Goal: Transaction & Acquisition: Download file/media

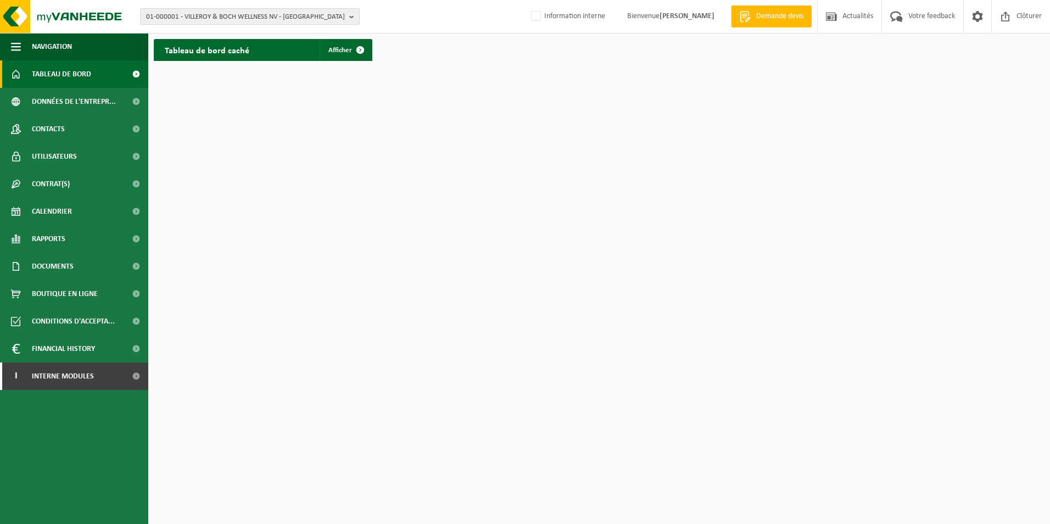
click at [260, 21] on span "01-000001 - VILLEROY & BOCH WELLNESS NV - ROESELARE" at bounding box center [245, 17] width 199 height 16
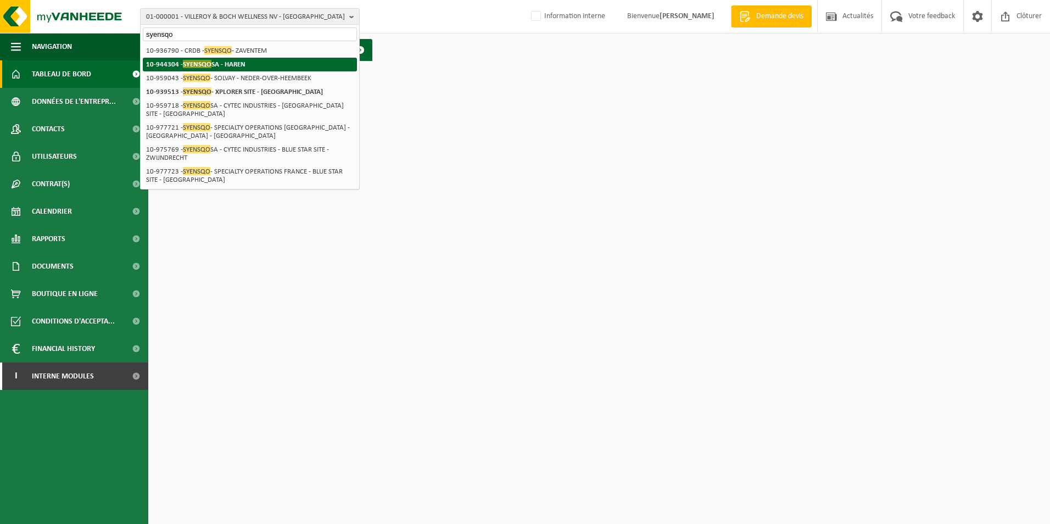
type input "syensqo"
click at [216, 59] on li "10-944304 - SYENSQO SA - HAREN" at bounding box center [250, 65] width 214 height 14
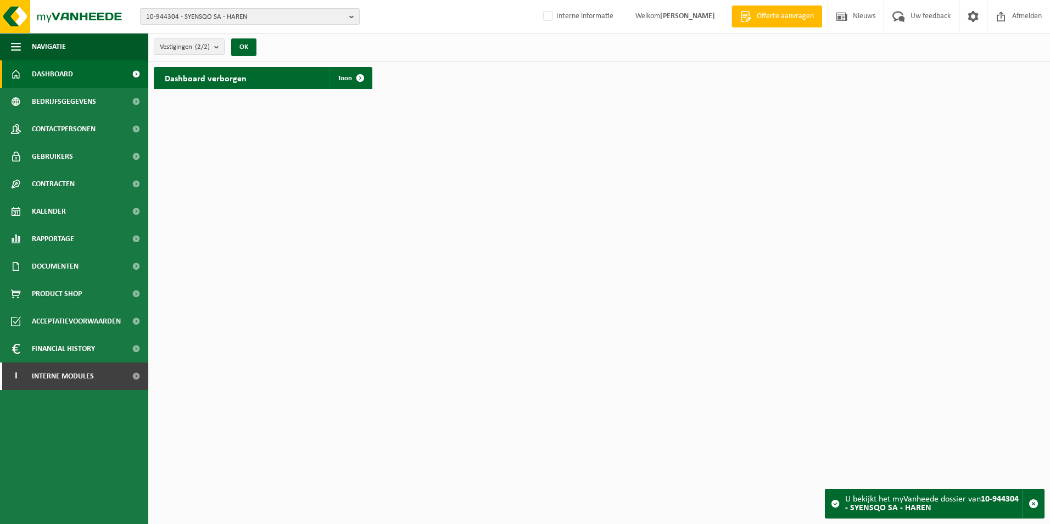
click at [226, 20] on span "10-944304 - SYENSQO SA - HAREN" at bounding box center [245, 17] width 199 height 16
click at [225, 64] on strong "10-939513 - SYENSQO - XPLORER SITE - [GEOGRAPHIC_DATA]" at bounding box center [242, 64] width 180 height 7
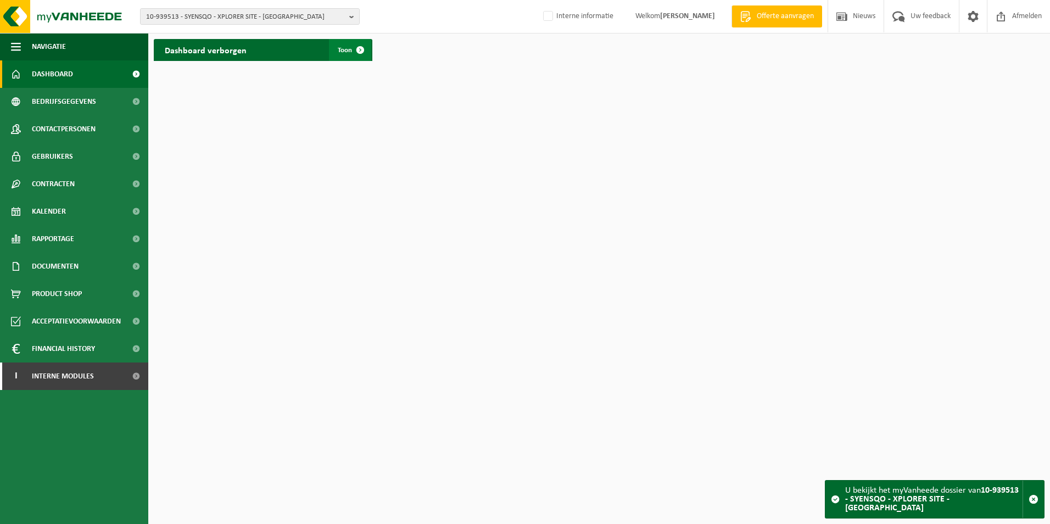
click at [348, 55] on link "Toon" at bounding box center [350, 50] width 42 height 22
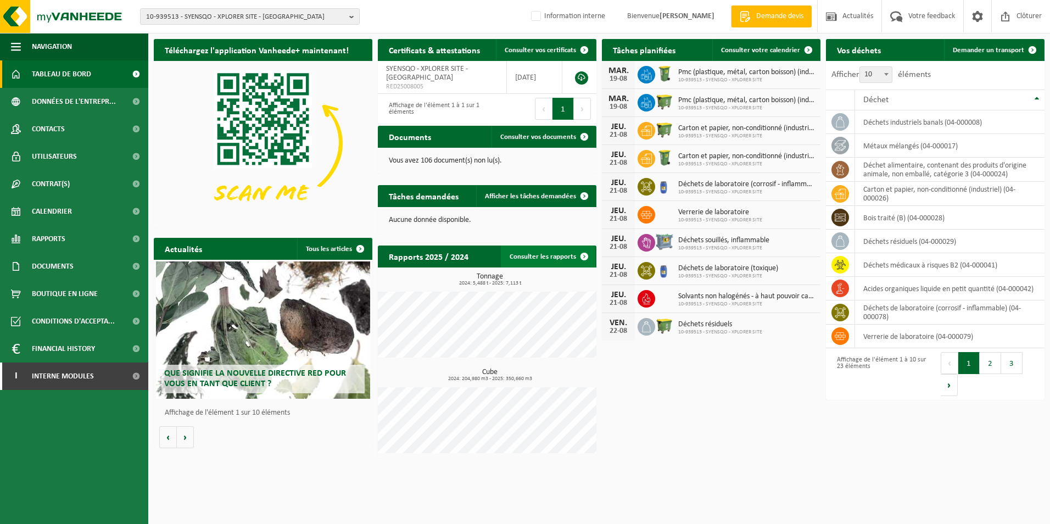
click at [521, 261] on link "Consulter les rapports" at bounding box center [548, 256] width 94 height 22
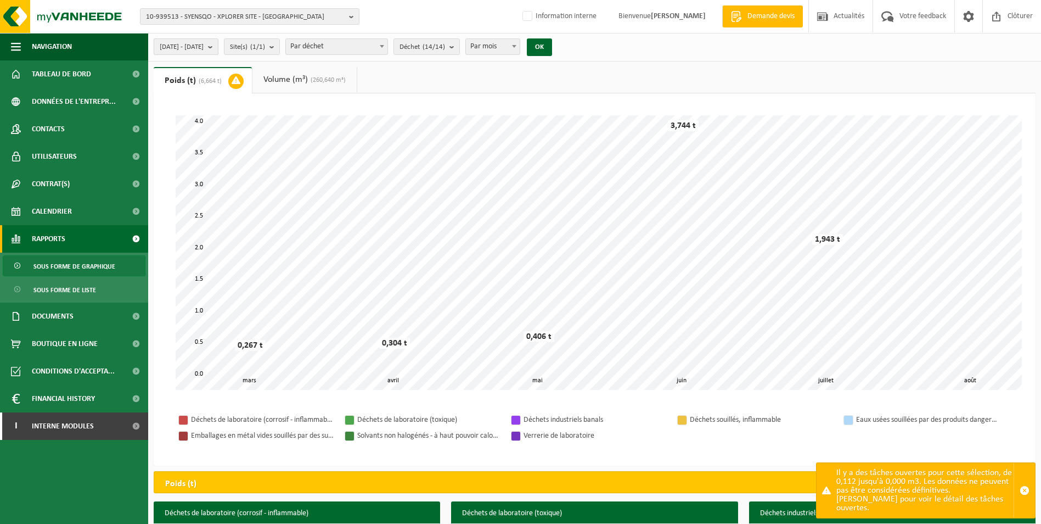
click at [204, 50] on span "2025-03-01 - 2025-08-19" at bounding box center [182, 47] width 44 height 16
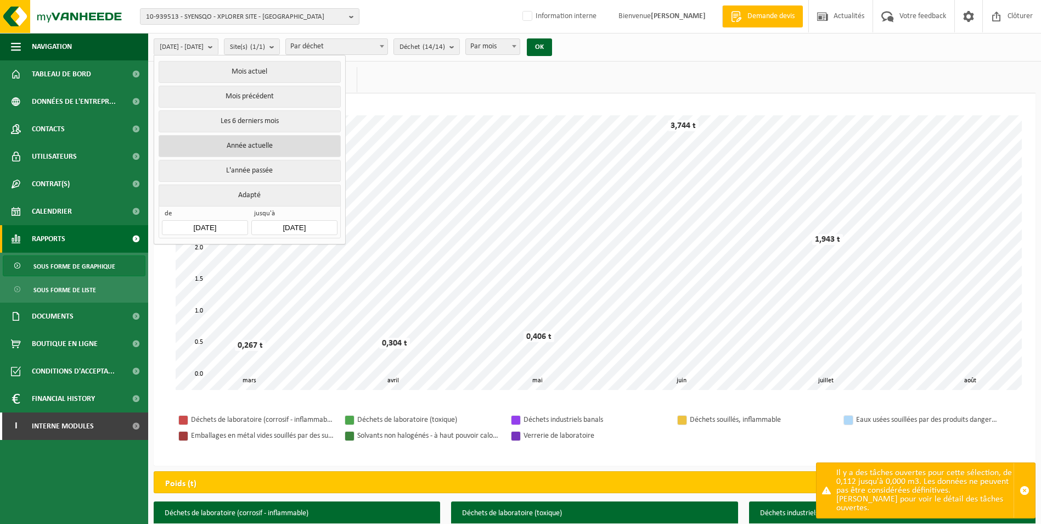
click at [232, 149] on button "Année actuelle" at bounding box center [250, 146] width 182 height 22
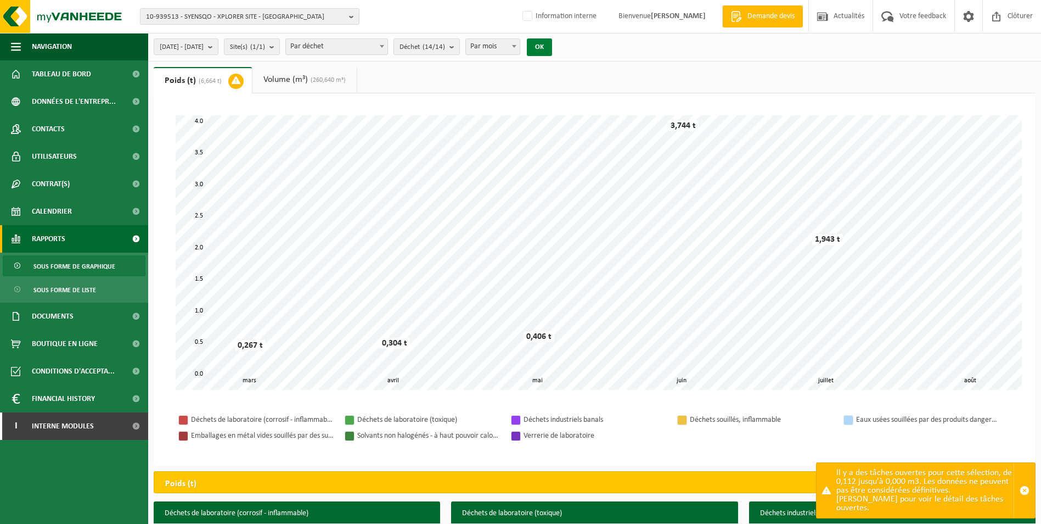
click at [552, 45] on button "OK" at bounding box center [539, 47] width 25 height 18
click at [548, 81] on ul "Poids (t) (7,113 t) Volume (m³) (350,660 m³)" at bounding box center [595, 80] width 882 height 26
click at [628, 83] on ul "Poids (t) (7,113 t) Volume (m³) (350,660 m³)" at bounding box center [595, 80] width 882 height 26
click at [519, 80] on ul "Poids (t) (7,113 t) Volume (m³) (350,660 m³)" at bounding box center [595, 80] width 882 height 26
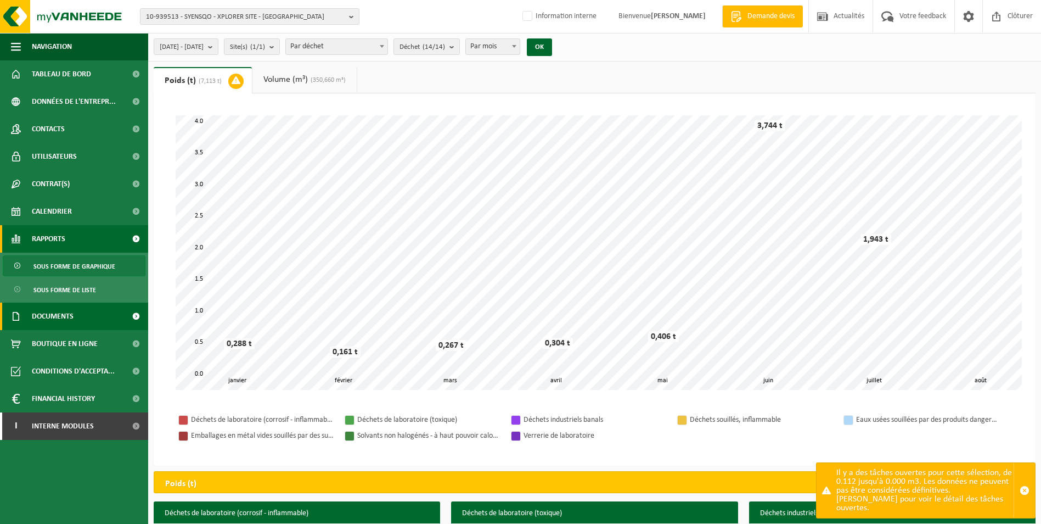
click at [74, 315] on span "Documents" at bounding box center [53, 316] width 42 height 27
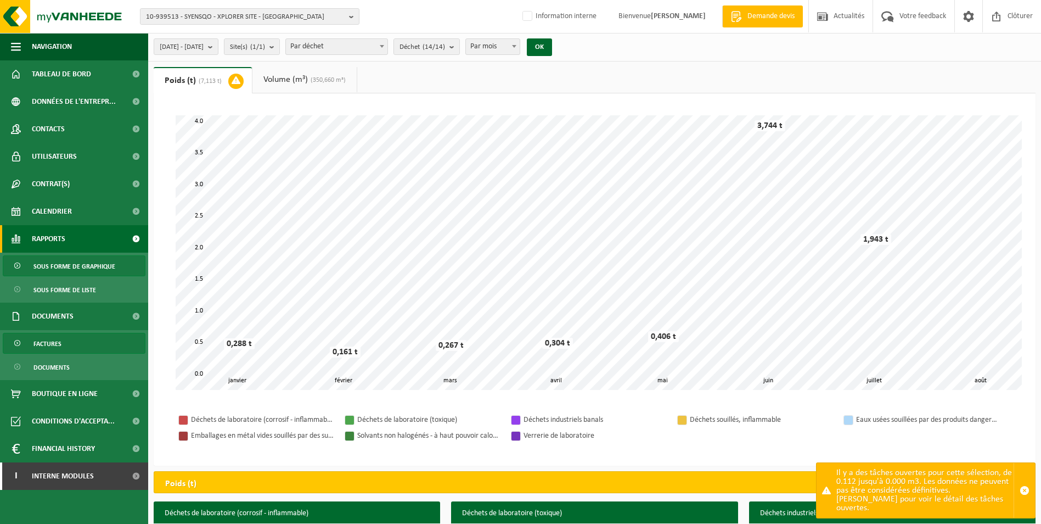
click at [74, 341] on link "Factures" at bounding box center [74, 343] width 143 height 21
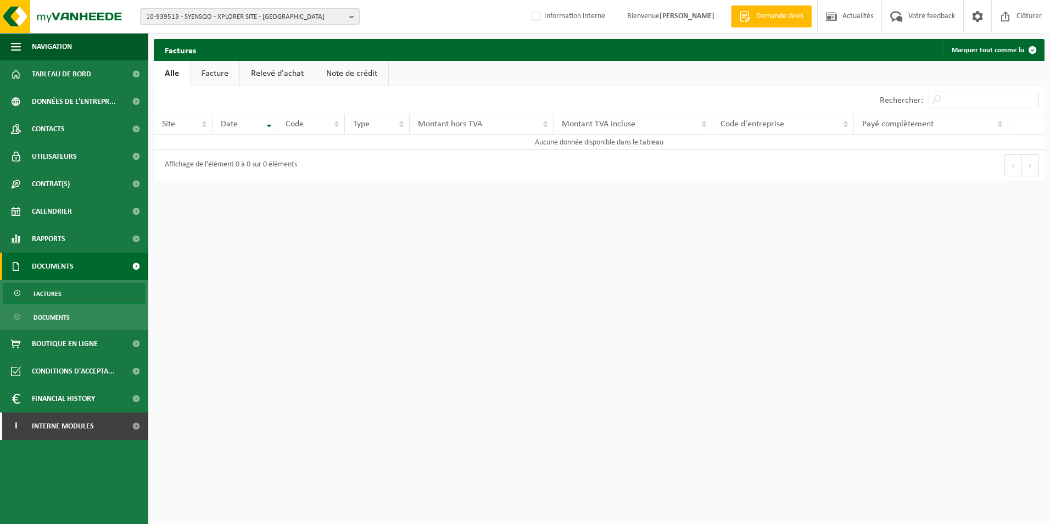
click at [215, 19] on span "10-939513 - SYENSQO - XPLORER SITE - [GEOGRAPHIC_DATA]" at bounding box center [245, 17] width 199 height 16
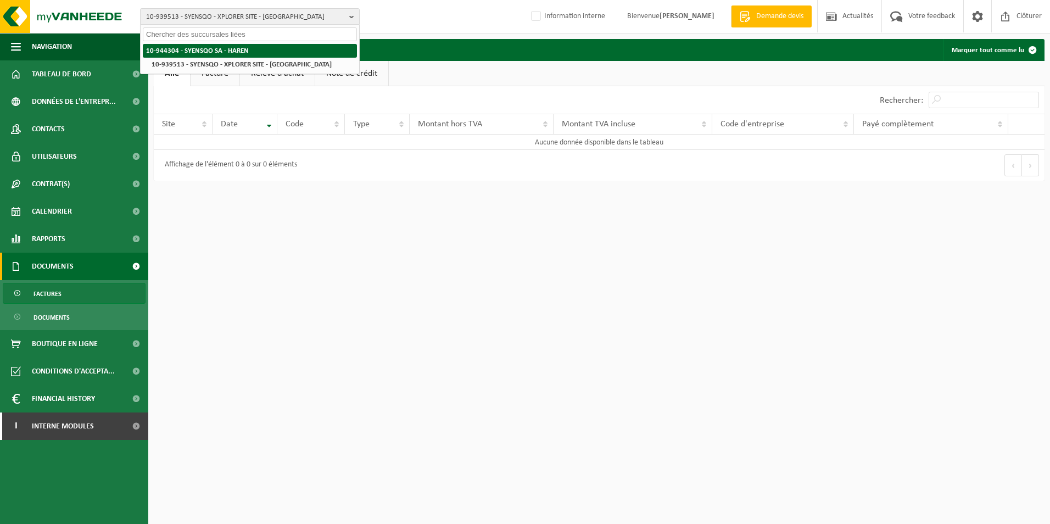
click at [216, 53] on strong "10-944304 - SYENSQO SA - HAREN" at bounding box center [197, 50] width 103 height 7
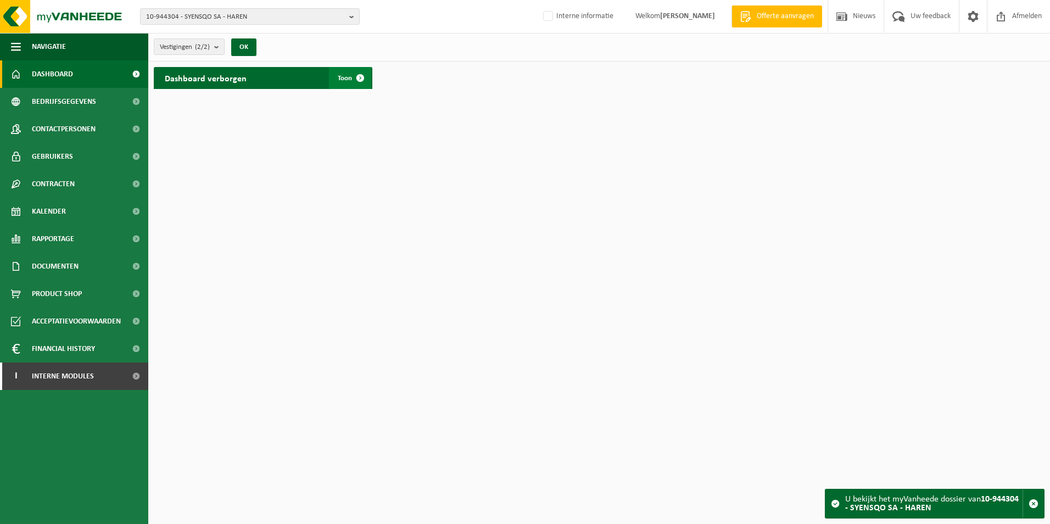
click at [345, 68] on link "Toon" at bounding box center [350, 78] width 42 height 22
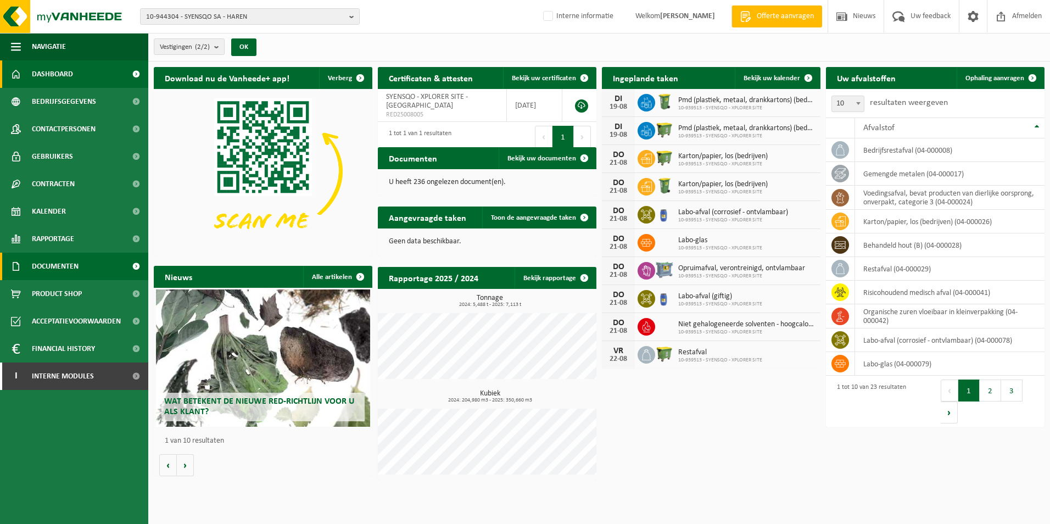
click at [77, 263] on span "Documenten" at bounding box center [55, 266] width 47 height 27
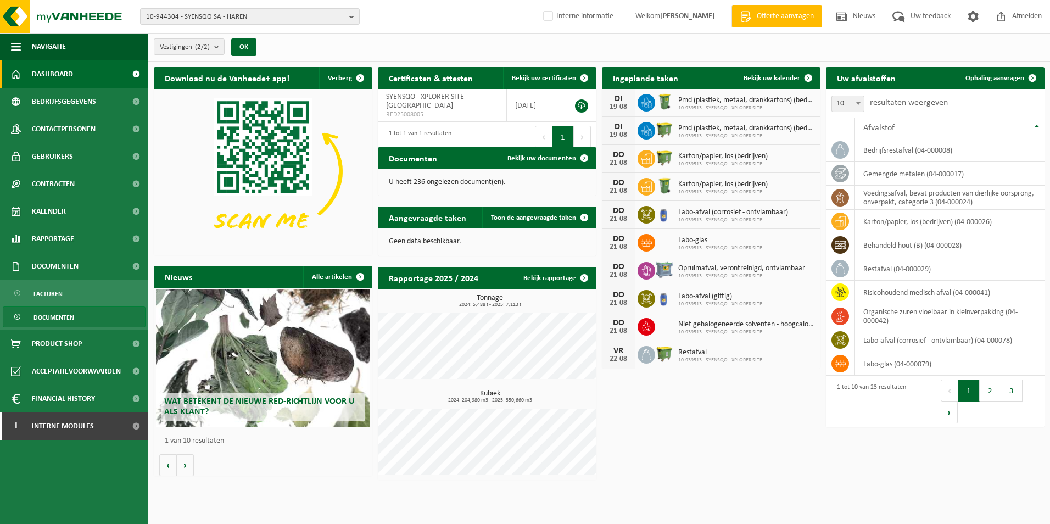
click at [81, 310] on link "Documenten" at bounding box center [74, 316] width 143 height 21
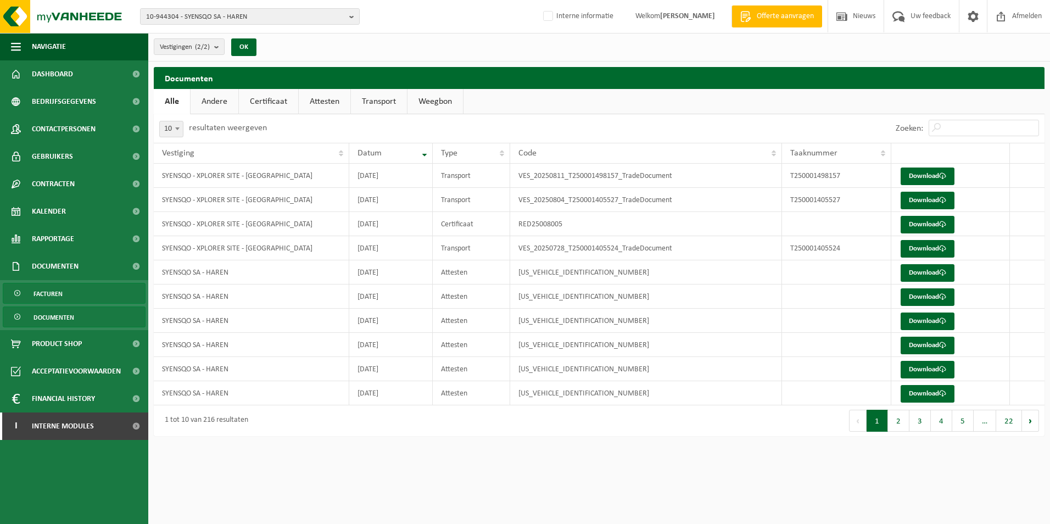
click at [48, 288] on span "Facturen" at bounding box center [47, 293] width 29 height 21
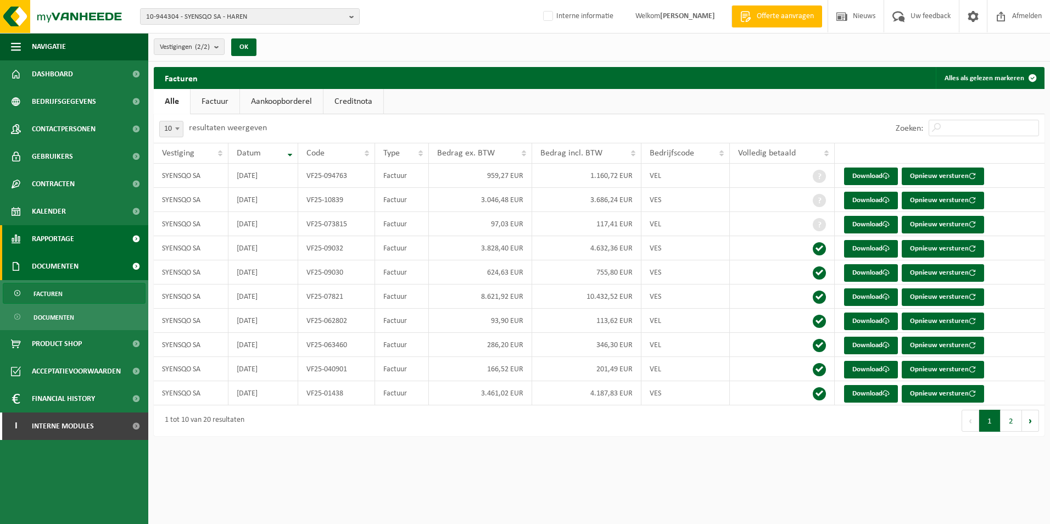
click at [51, 234] on span "Rapportage" at bounding box center [53, 238] width 42 height 27
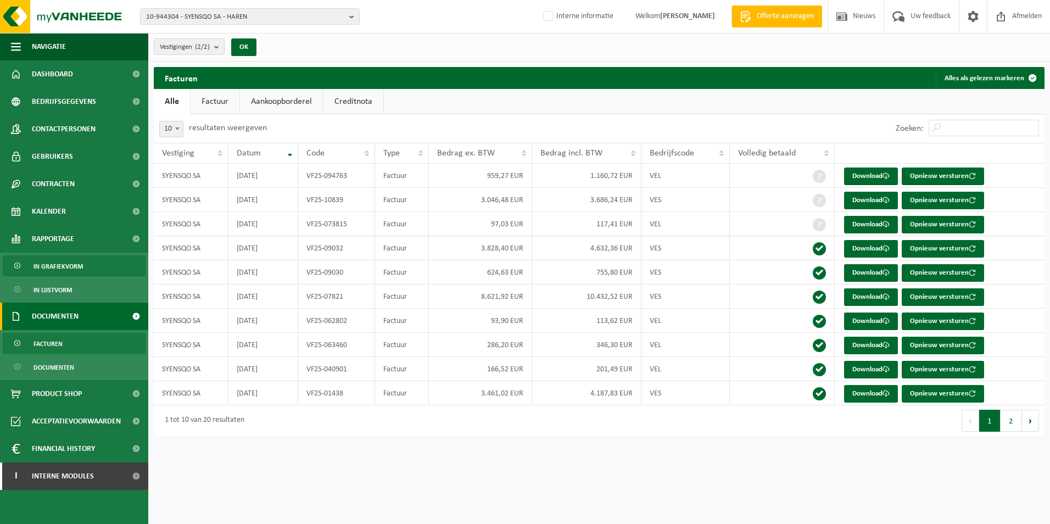
click at [60, 262] on span "In grafiekvorm" at bounding box center [57, 266] width 49 height 21
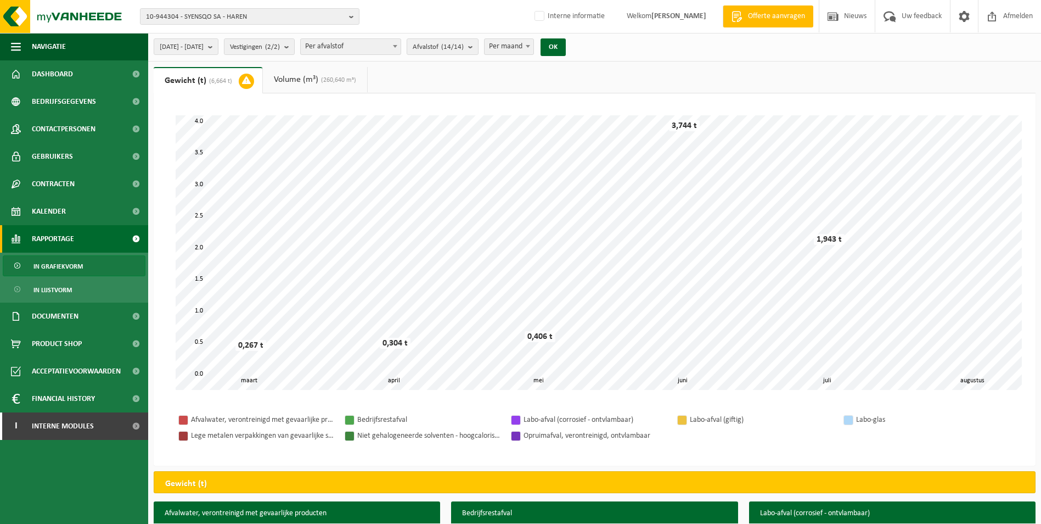
click at [212, 38] on div "2025-03-01 - 2025-08-19 Huidige maand Vorige maand Laatste 6 maanden Huidig jaa…" at bounding box center [363, 47] width 430 height 24
click at [204, 43] on span "2025-03-01 - 2025-08-19" at bounding box center [182, 47] width 44 height 16
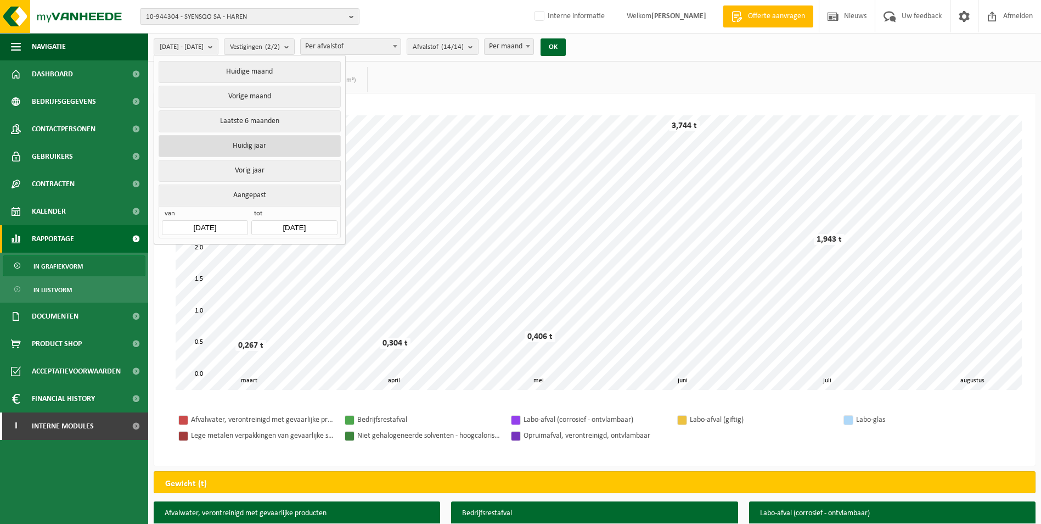
click at [231, 145] on button "Huidig jaar" at bounding box center [250, 146] width 182 height 22
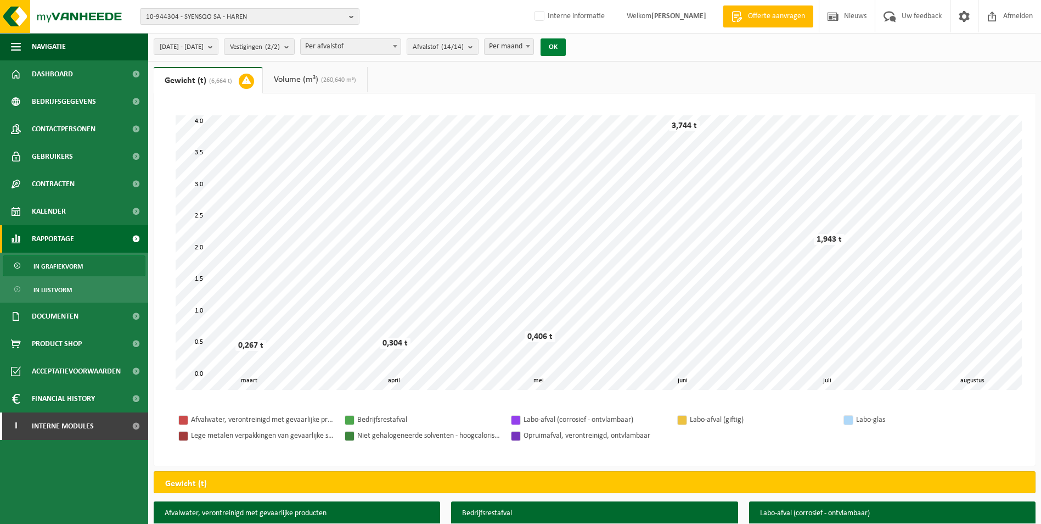
click at [566, 42] on button "OK" at bounding box center [553, 47] width 25 height 18
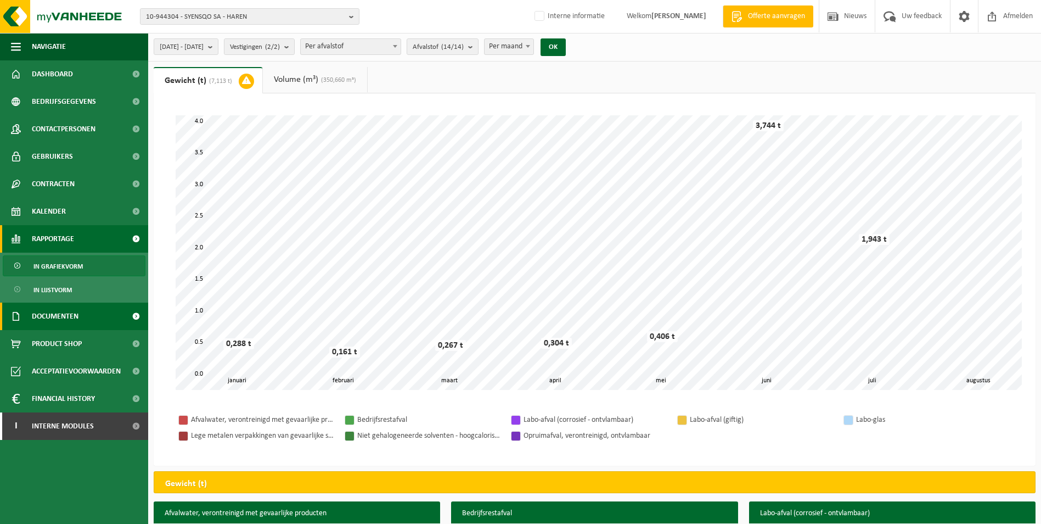
click at [74, 314] on span "Documenten" at bounding box center [55, 316] width 47 height 27
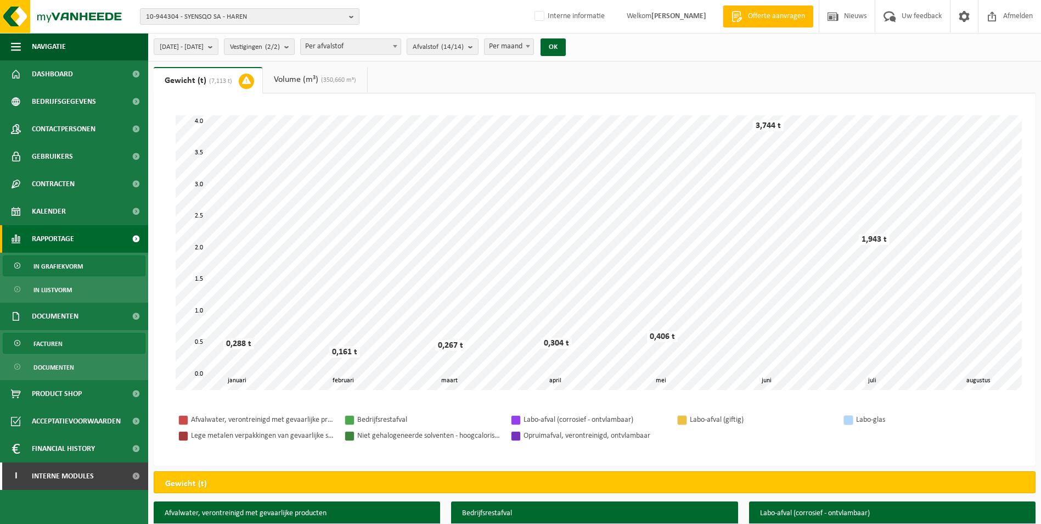
click at [75, 337] on link "Facturen" at bounding box center [74, 343] width 143 height 21
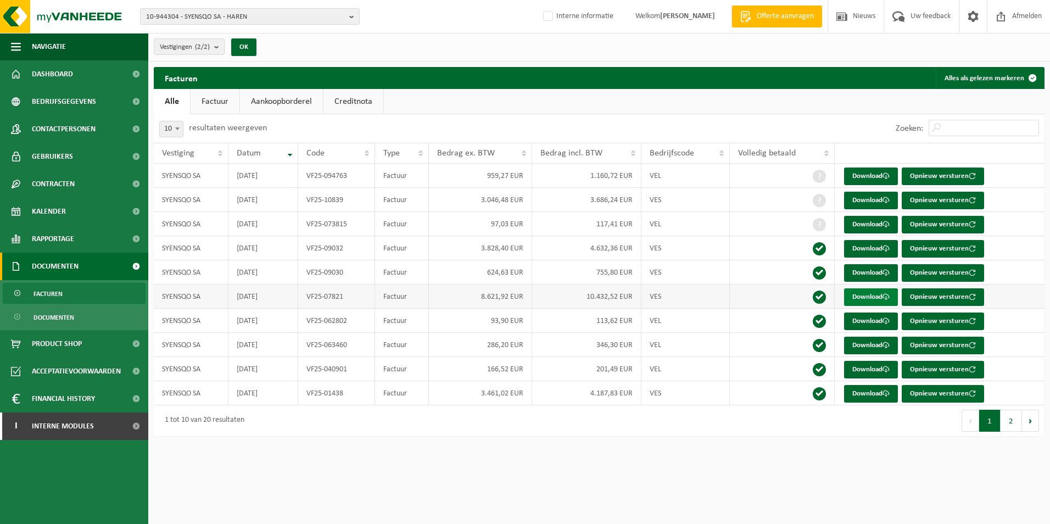
click at [856, 297] on link "Download" at bounding box center [871, 297] width 54 height 18
drag, startPoint x: 57, startPoint y: 76, endPoint x: 62, endPoint y: 75, distance: 5.7
click at [57, 76] on span "Dashboard" at bounding box center [52, 73] width 41 height 27
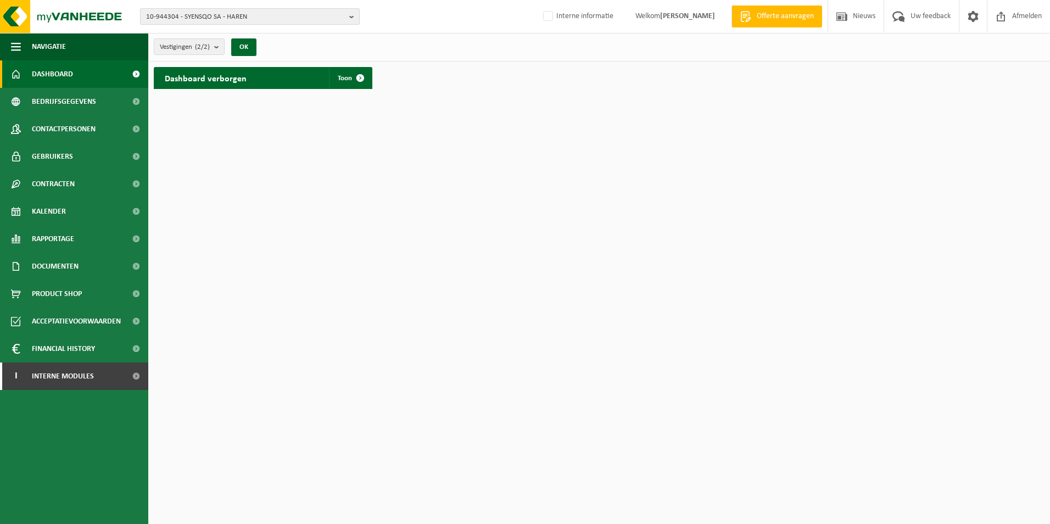
click at [231, 20] on span "10-944304 - SYENSQO SA - HAREN" at bounding box center [245, 17] width 199 height 16
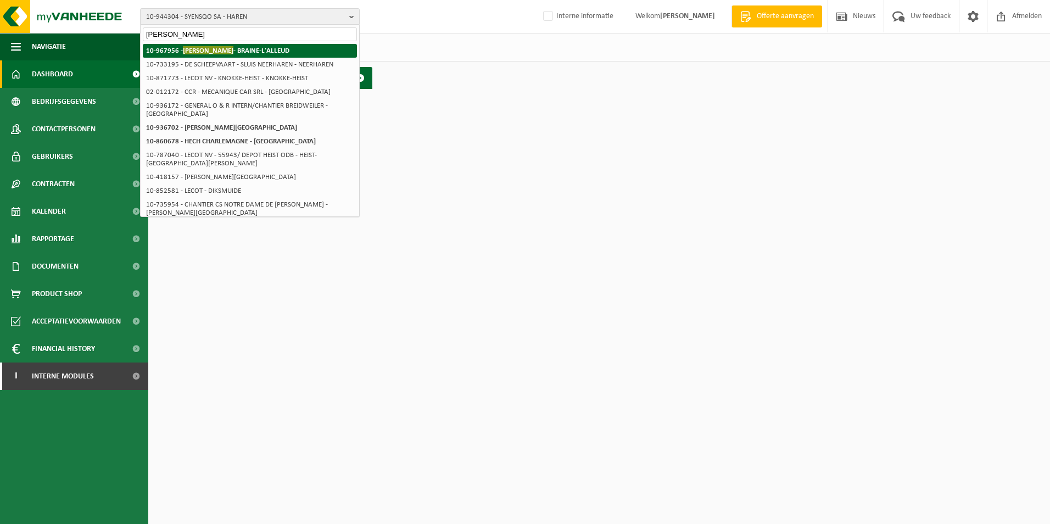
type input "hecht"
click at [236, 52] on strong "10-967956 - HECHT - BRAINE-L'ALLEUD" at bounding box center [217, 50] width 143 height 8
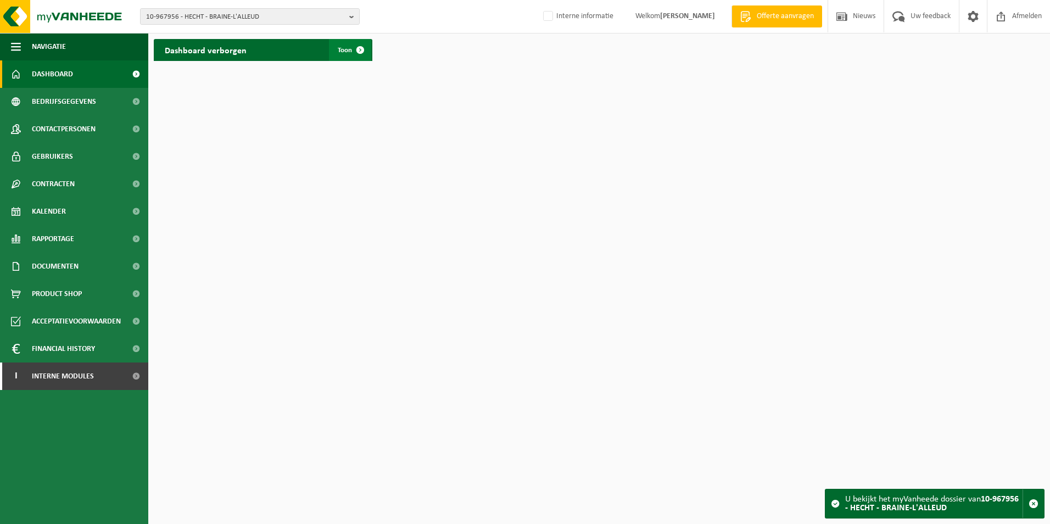
click at [341, 52] on span "Toon" at bounding box center [345, 50] width 14 height 7
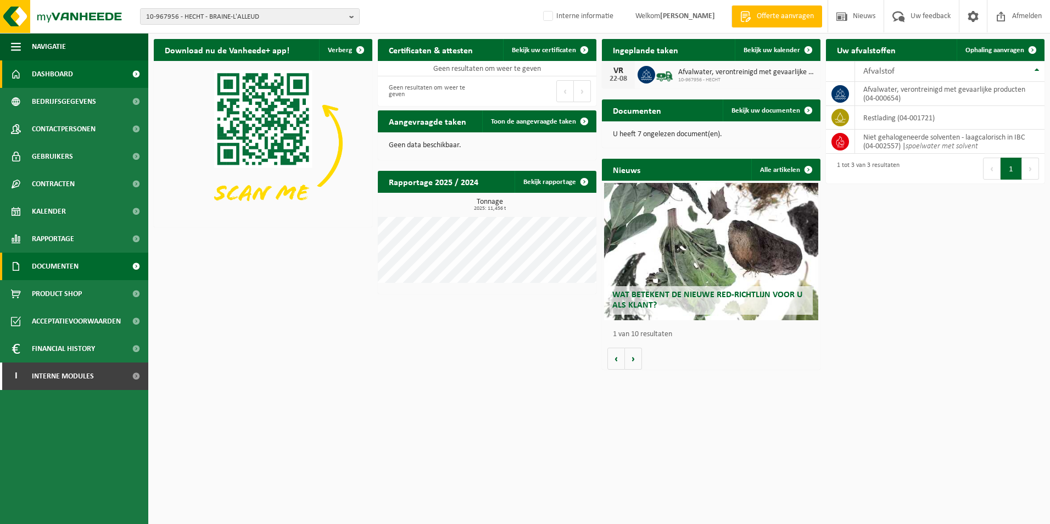
click at [45, 262] on span "Documenten" at bounding box center [55, 266] width 47 height 27
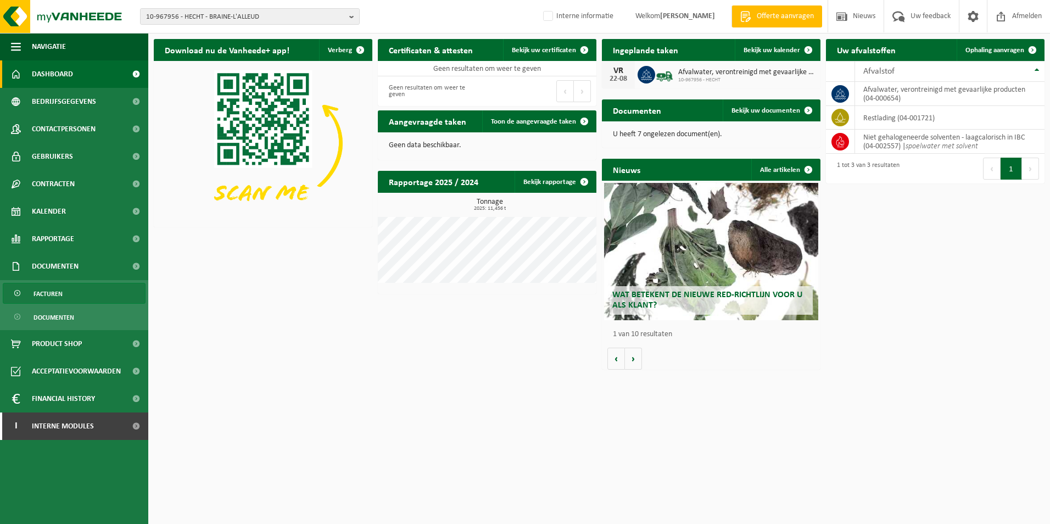
click at [48, 292] on span "Facturen" at bounding box center [47, 293] width 29 height 21
